Goal: Find specific page/section: Find specific page/section

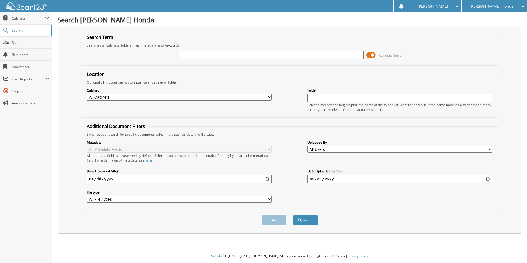
click at [190, 54] on input "text" at bounding box center [271, 55] width 185 height 8
type input "292286"
click at [293, 215] on button "Search" at bounding box center [305, 220] width 25 height 10
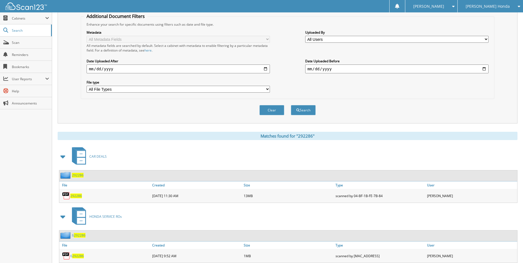
scroll to position [127, 0]
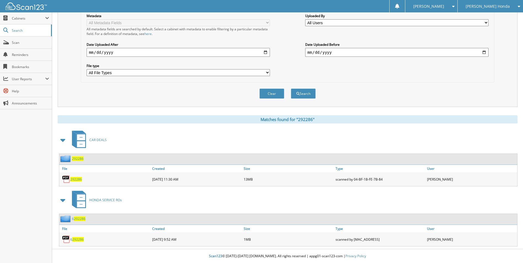
click at [76, 179] on span "292286" at bounding box center [76, 179] width 12 height 5
